Goal: Navigation & Orientation: Find specific page/section

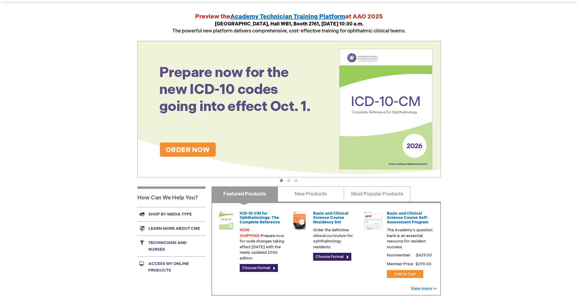
scroll to position [61, 0]
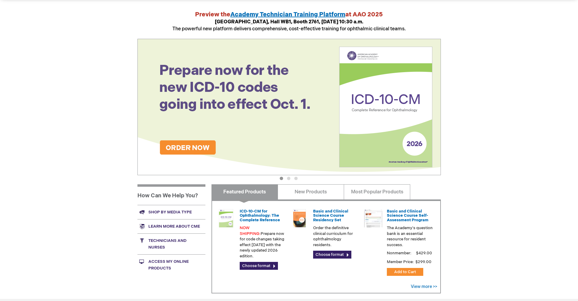
click at [157, 213] on link "Shop by media type" at bounding box center [171, 212] width 68 height 14
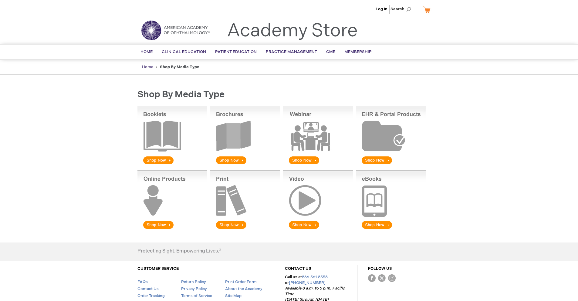
click at [146, 66] on link "Home" at bounding box center [147, 67] width 11 height 5
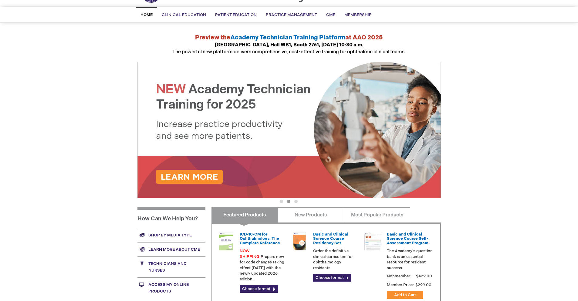
scroll to position [33, 0]
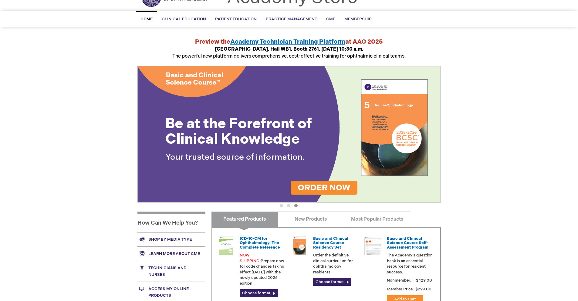
click at [167, 237] on link "Shop by media type" at bounding box center [171, 239] width 68 height 14
